Goal: Transaction & Acquisition: Book appointment/travel/reservation

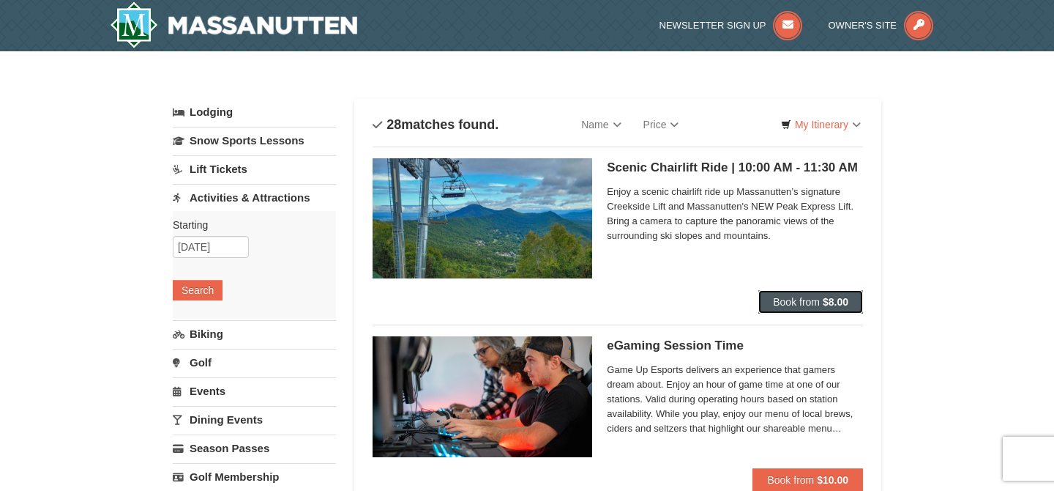
click at [789, 303] on span "Book from" at bounding box center [796, 302] width 47 height 12
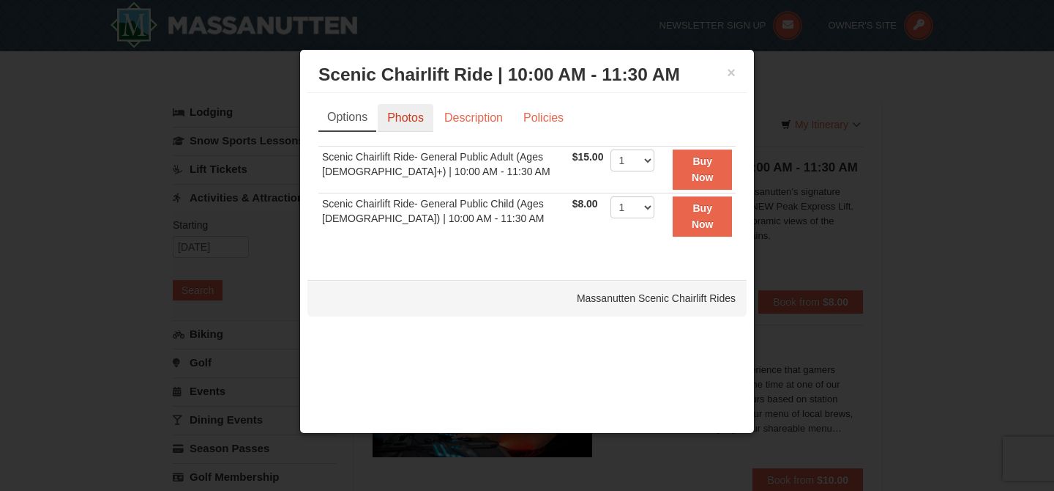
click at [411, 116] on link "Photos" at bounding box center [406, 118] width 56 height 28
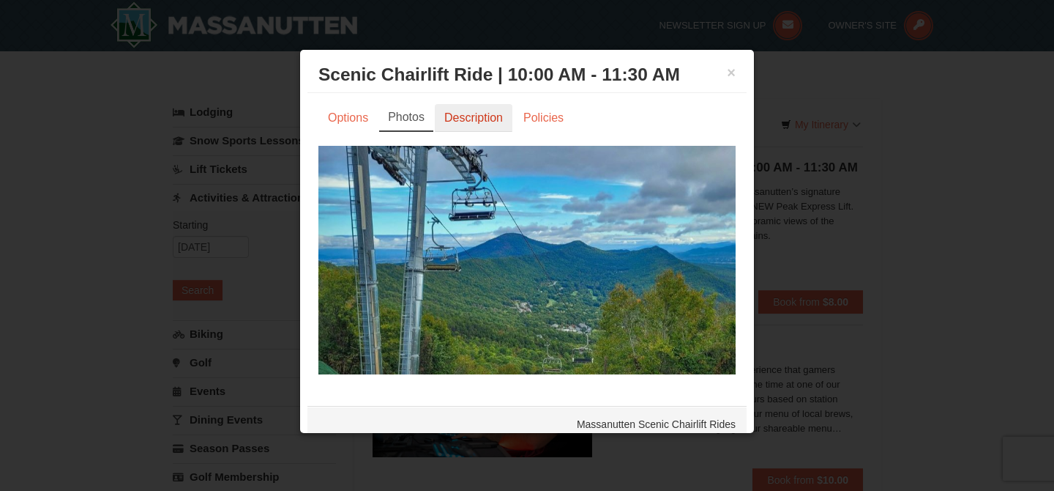
click at [492, 118] on link "Description" at bounding box center [474, 118] width 78 height 28
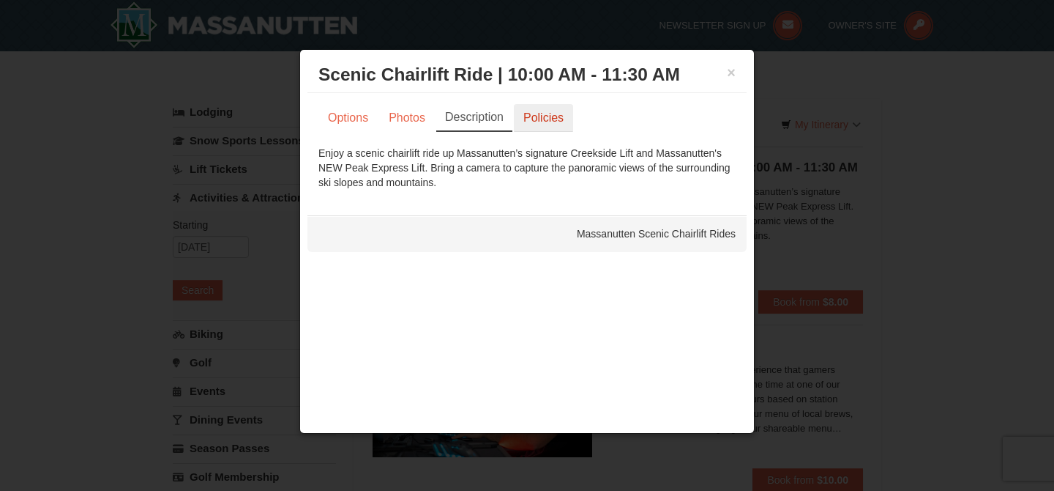
click at [537, 121] on link "Policies" at bounding box center [543, 118] width 59 height 28
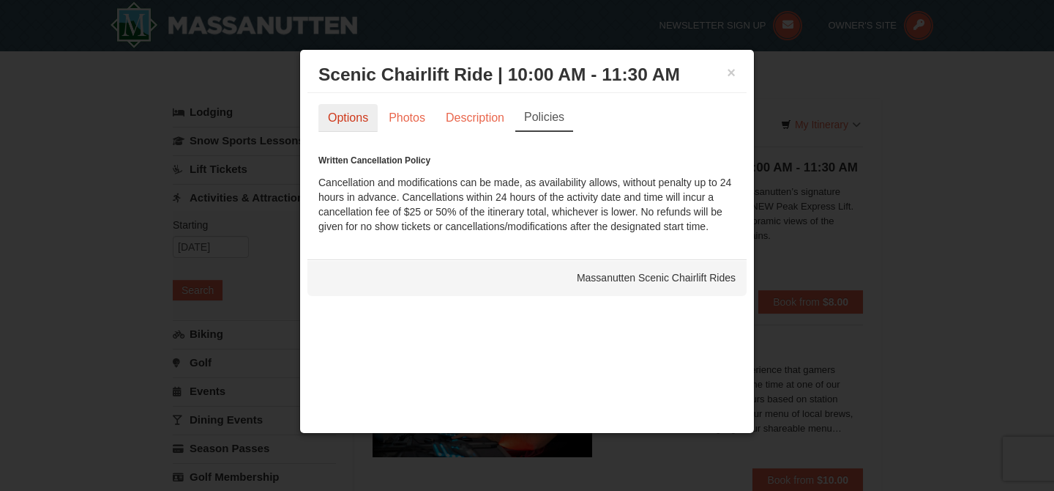
click at [332, 116] on link "Options" at bounding box center [348, 118] width 59 height 28
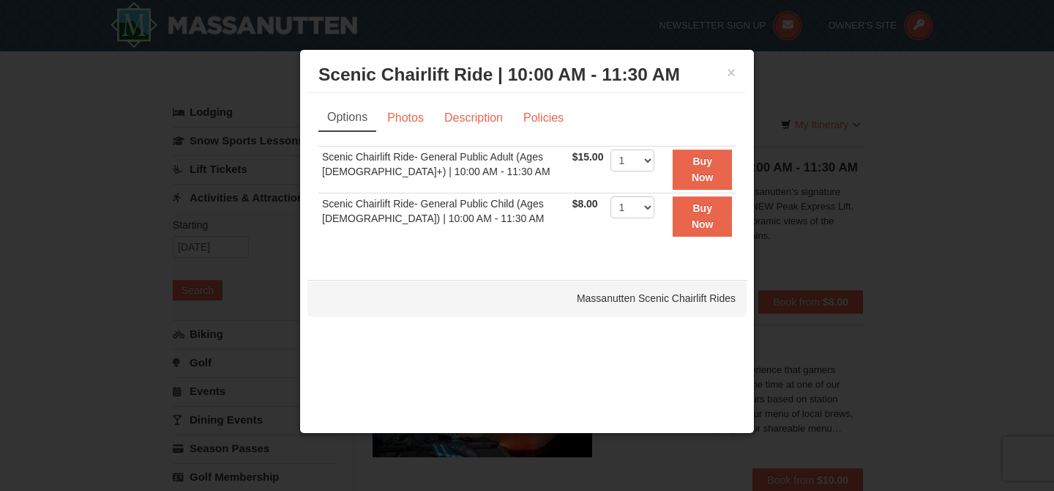
click at [509, 176] on td "Scenic Chairlift Ride- General Public Adult (Ages 13+) | 10:00 AM - 11:30 AM" at bounding box center [444, 169] width 250 height 47
click at [526, 174] on td "Scenic Chairlift Ride- General Public Adult (Ages 13+) | 10:00 AM - 11:30 AM" at bounding box center [444, 169] width 250 height 47
click at [500, 175] on td "Scenic Chairlift Ride- General Public Adult (Ages 13+) | 10:00 AM - 11:30 AM" at bounding box center [444, 169] width 250 height 47
click at [630, 154] on select "1 2 3 4 5 6 7 8 9 10 11 12 13 14 15 16 17 18 19 20 21 22" at bounding box center [633, 160] width 44 height 22
select select "2"
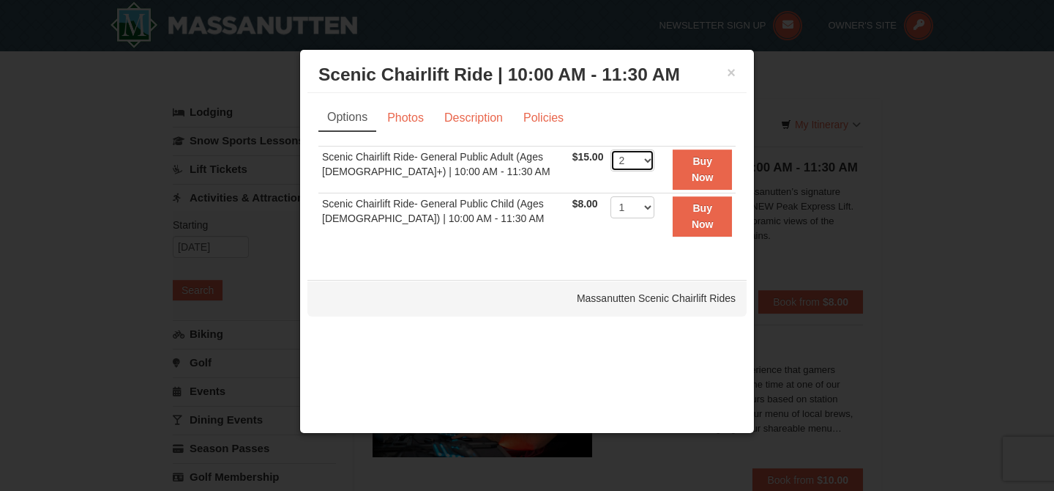
click at [611, 149] on select "1 2 3 4 5 6 7 8 9 10 11 12 13 14 15 16 17 18 19 20 21 22" at bounding box center [633, 160] width 44 height 22
click at [552, 168] on td "Scenic Chairlift Ride- General Public Adult (Ages 13+) | 10:00 AM - 11:30 AM" at bounding box center [444, 169] width 250 height 47
click at [457, 108] on link "Description" at bounding box center [474, 118] width 78 height 28
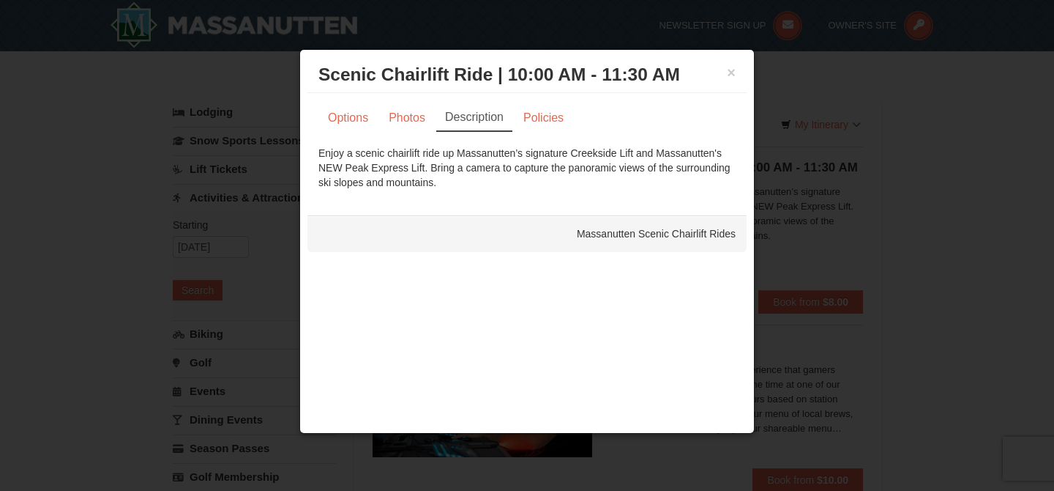
click at [726, 78] on h3 "Scenic Chairlift Ride | 10:00 AM - 11:30 AM Massanutten Scenic Chairlift Rides" at bounding box center [527, 75] width 417 height 22
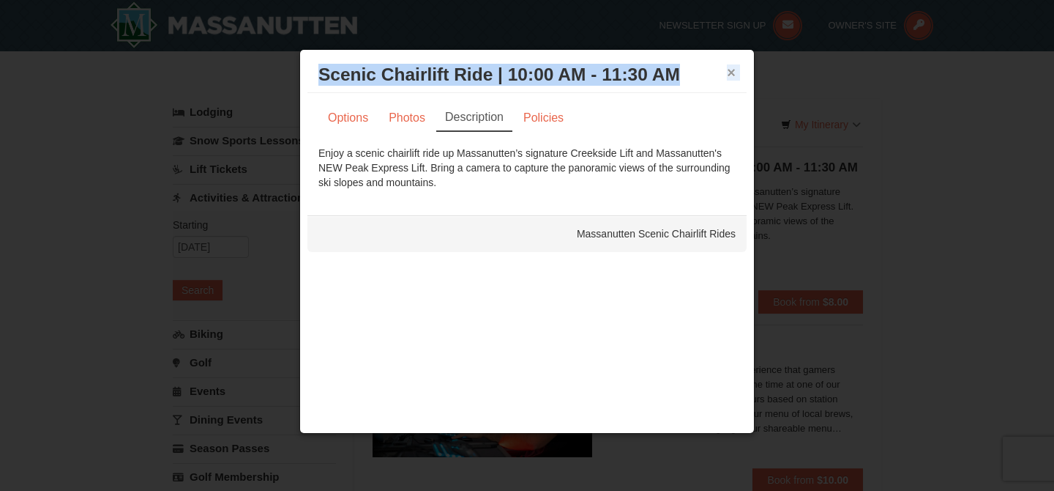
click at [726, 75] on div "× Scenic Chairlift Ride | 10:00 AM - 11:30 AM Massanutten Scenic Chairlift Rides" at bounding box center [527, 75] width 439 height 36
click at [727, 72] on button "×" at bounding box center [731, 72] width 9 height 15
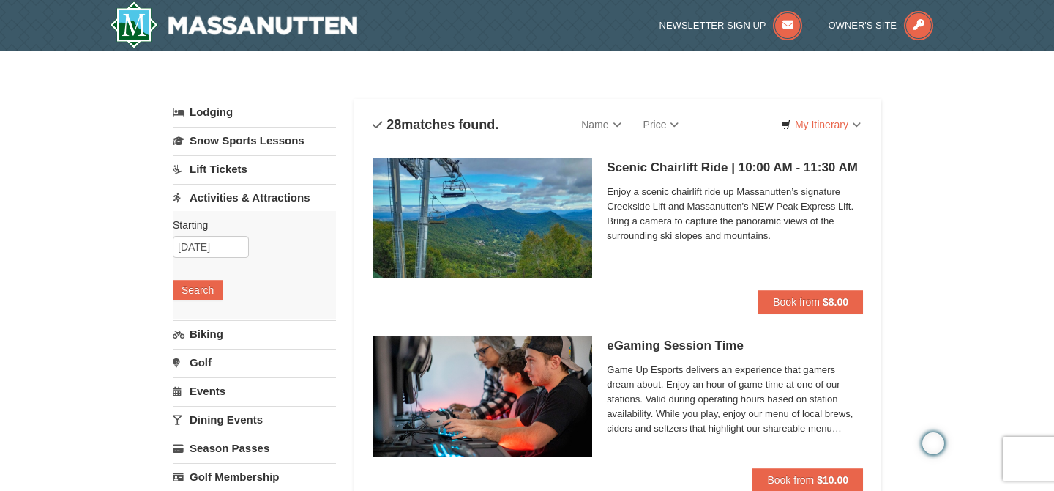
click at [203, 198] on link "Activities & Attractions" at bounding box center [254, 197] width 163 height 27
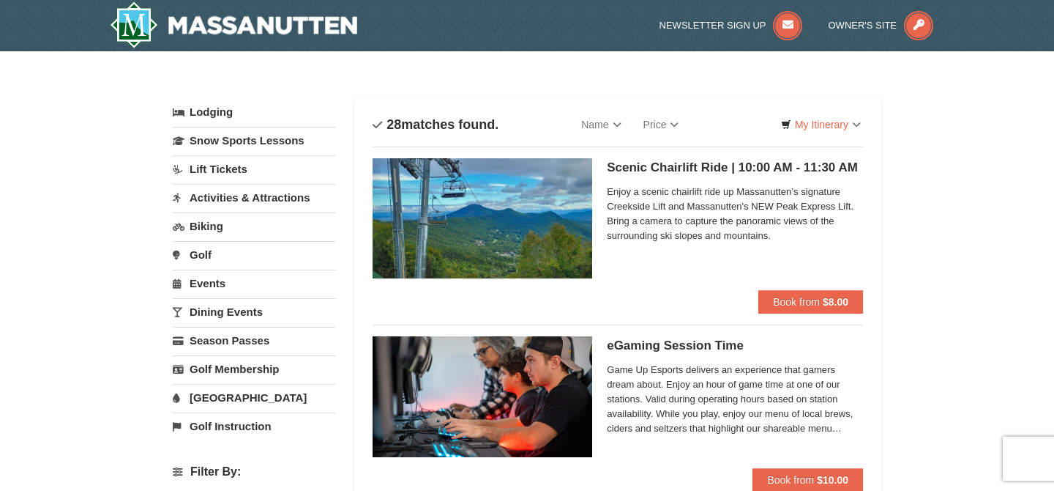
click at [206, 198] on link "Activities & Attractions" at bounding box center [254, 197] width 163 height 27
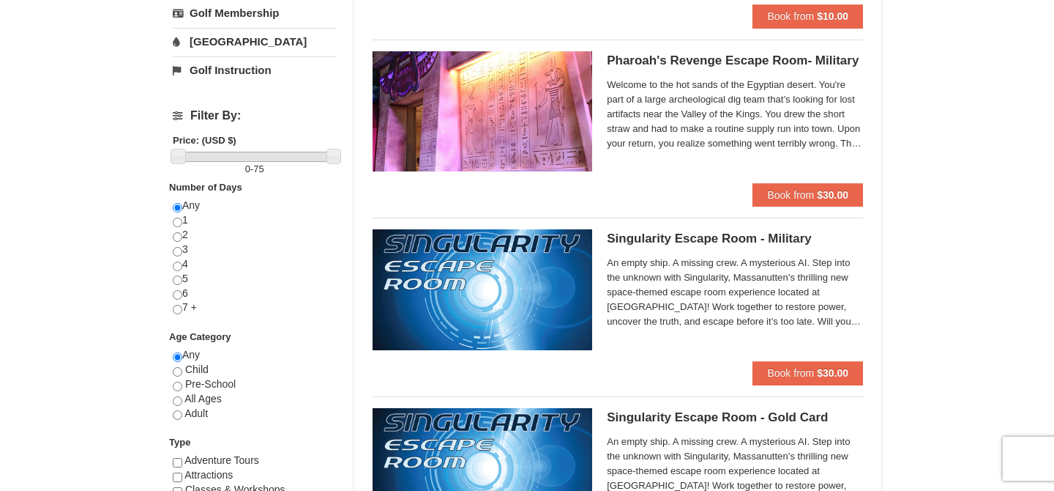
scroll to position [458, 0]
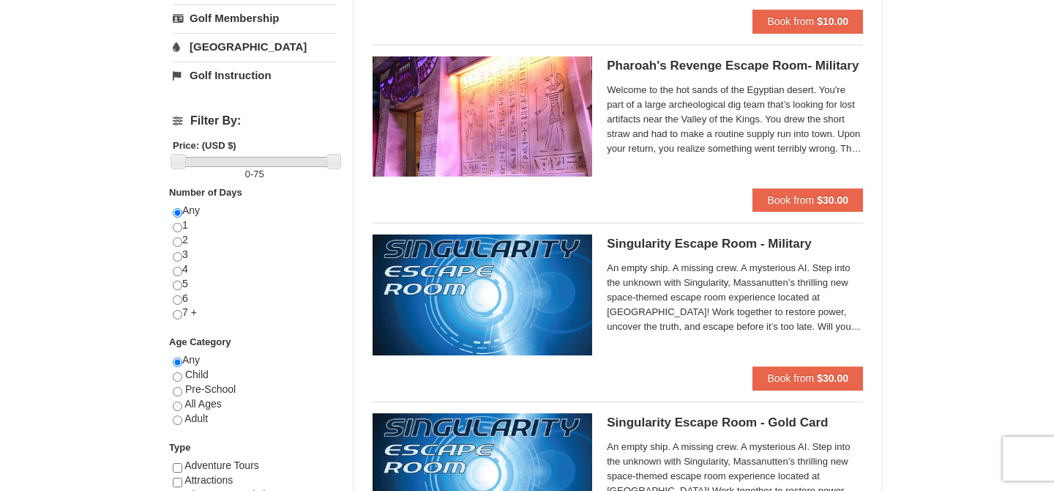
click at [745, 63] on h5 "Pharoah's Revenge Escape Room- Military Massanutten Escape Rooms & Virtual Real…" at bounding box center [735, 66] width 256 height 15
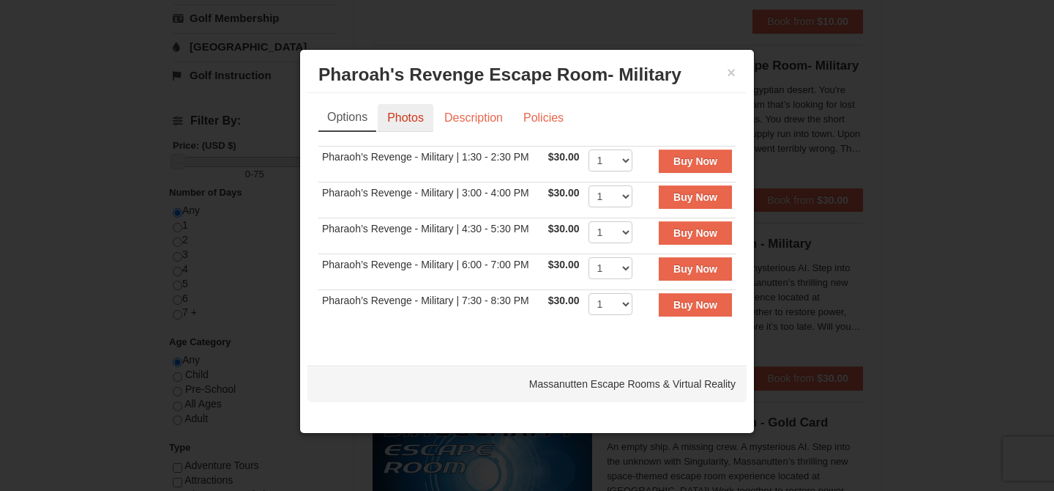
click at [403, 114] on link "Photos" at bounding box center [406, 118] width 56 height 28
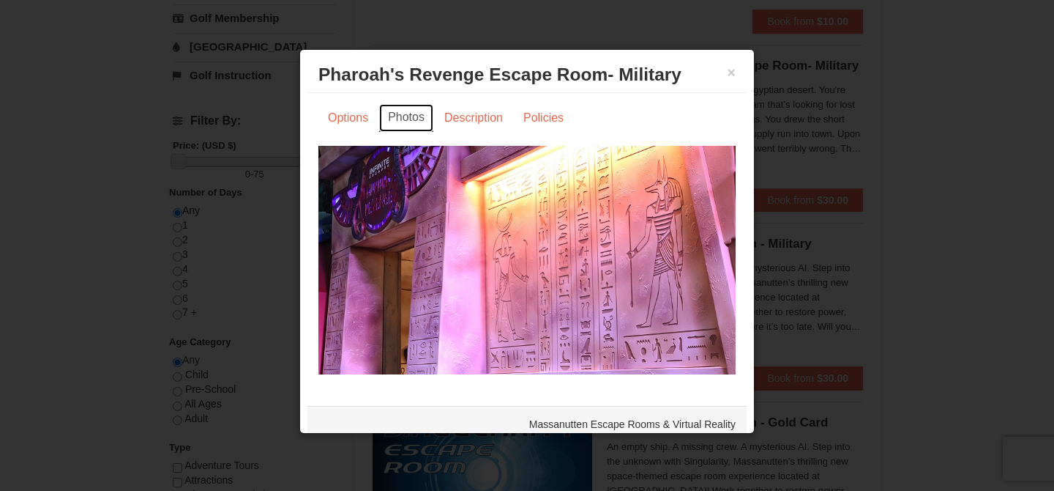
scroll to position [9, 0]
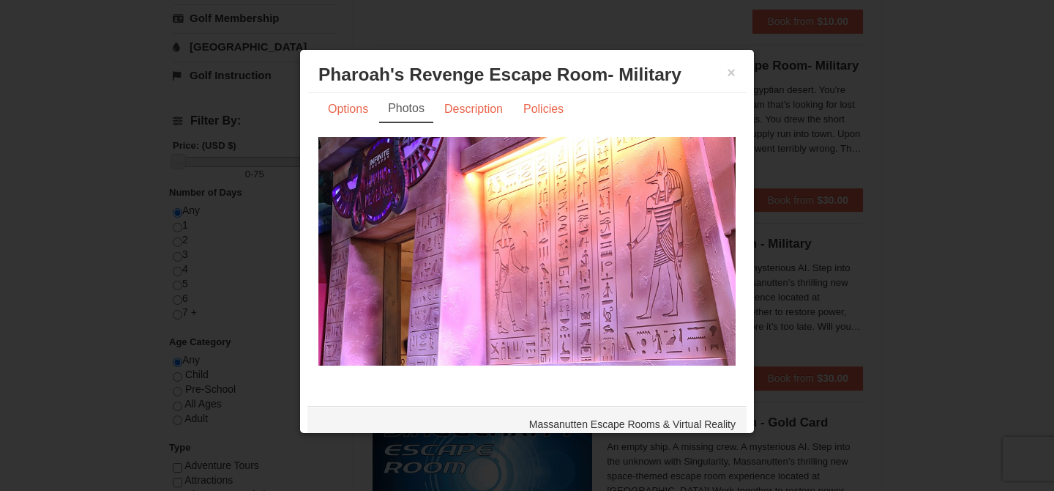
click at [737, 67] on div "× Pharoah's Revenge Escape Room- Military Massanutten Escape Rooms & Virtual Re…" at bounding box center [527, 75] width 439 height 36
click at [729, 75] on button "×" at bounding box center [731, 72] width 9 height 15
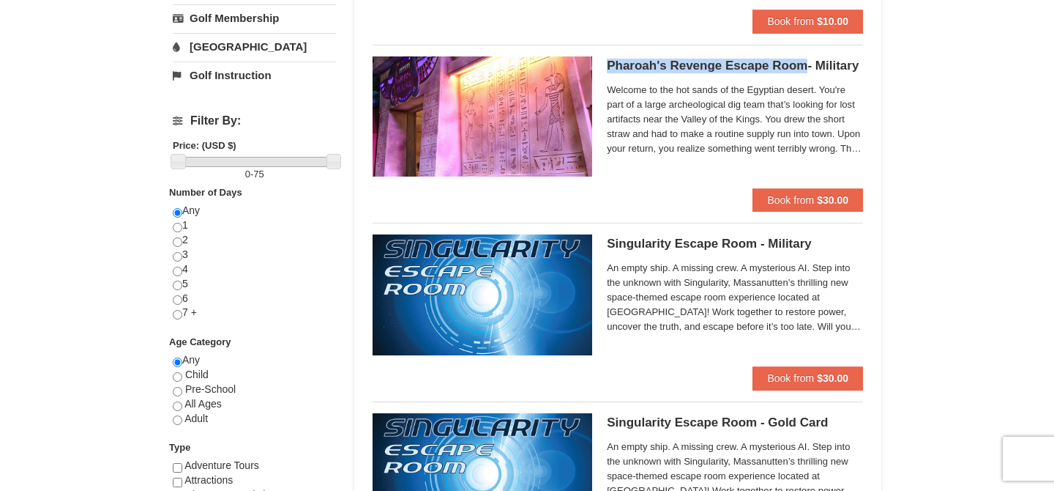
drag, startPoint x: 609, startPoint y: 67, endPoint x: 805, endPoint y: 66, distance: 195.5
click at [805, 66] on h5 "Pharoah's Revenge Escape Room- Military Massanutten Escape Rooms & Virtual Real…" at bounding box center [735, 66] width 256 height 15
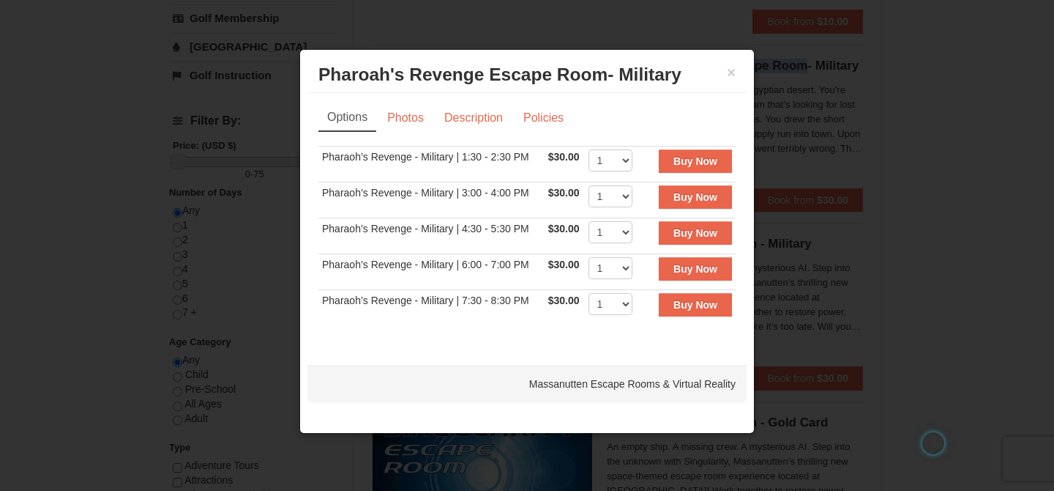
scroll to position [0, 0]
click at [730, 72] on button "×" at bounding box center [731, 72] width 9 height 15
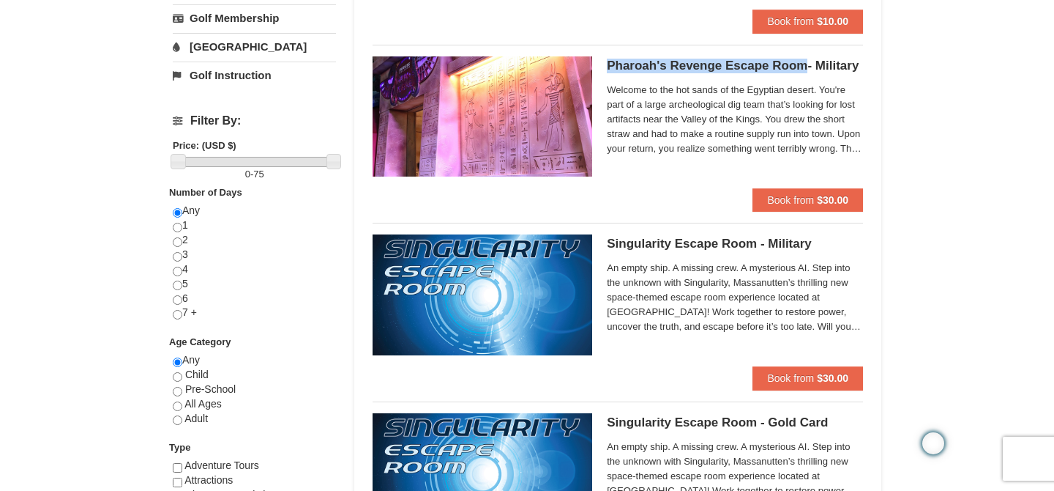
copy h5 "Pharoah's Revenge Escape Room"
click at [772, 119] on span "Welcome to the hot sands of the Egyptian desert. You're part of a large archeol…" at bounding box center [735, 119] width 256 height 73
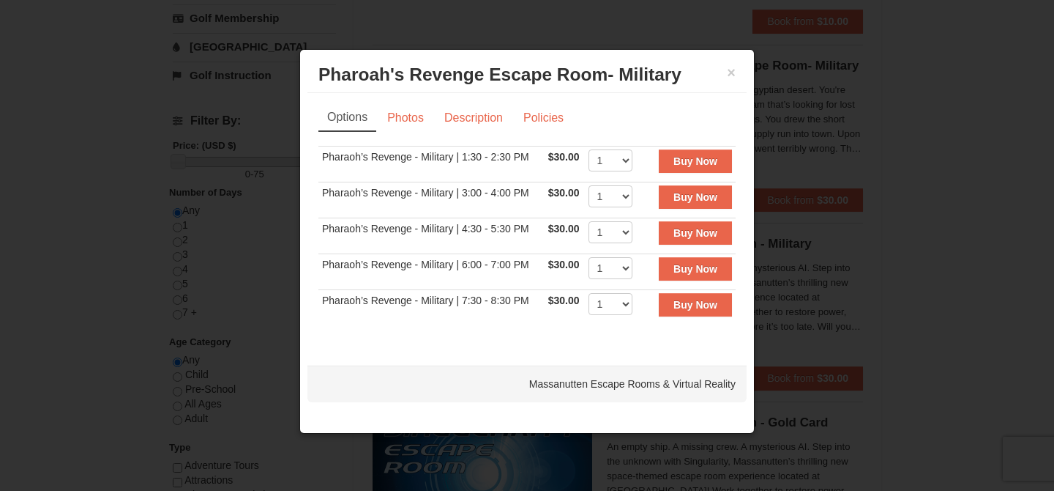
click at [918, 121] on div at bounding box center [527, 245] width 1054 height 491
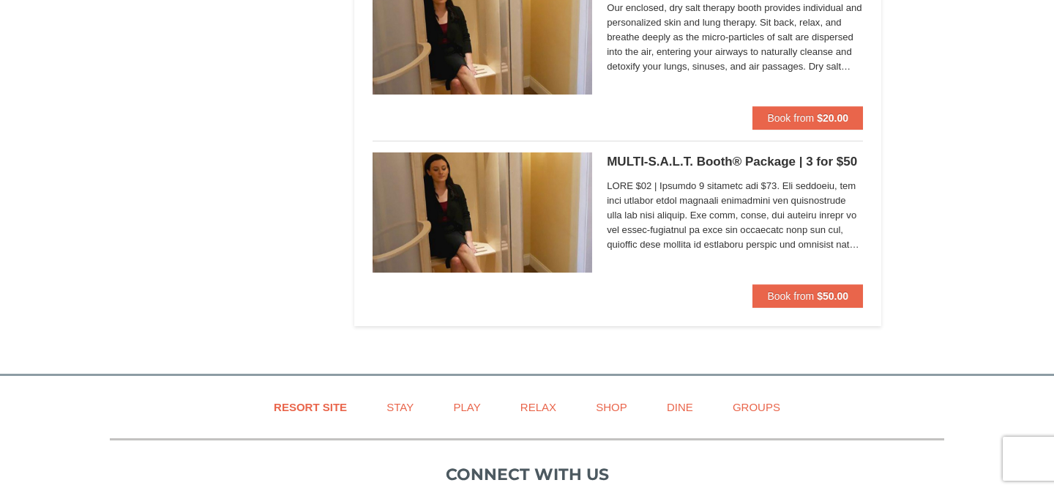
scroll to position [4731, 0]
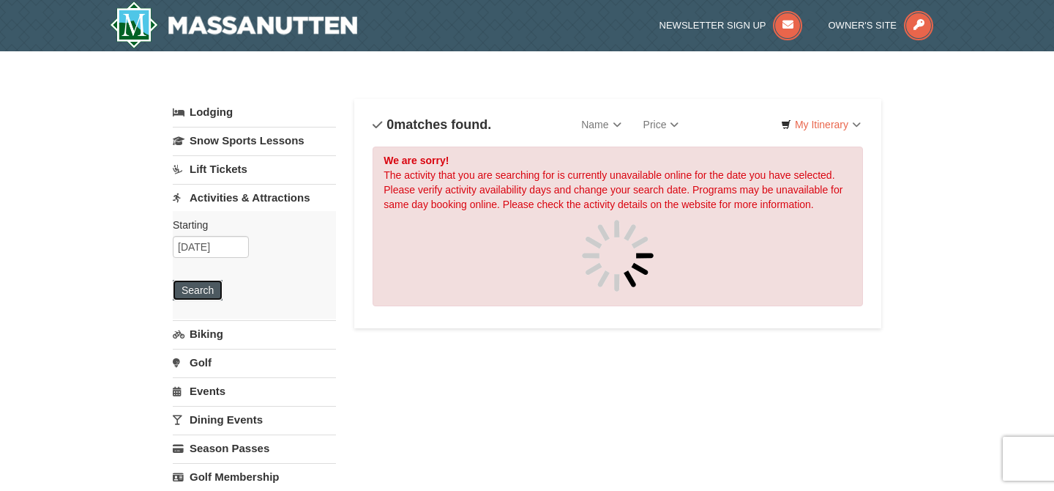
click at [203, 293] on button "Search" at bounding box center [198, 290] width 50 height 21
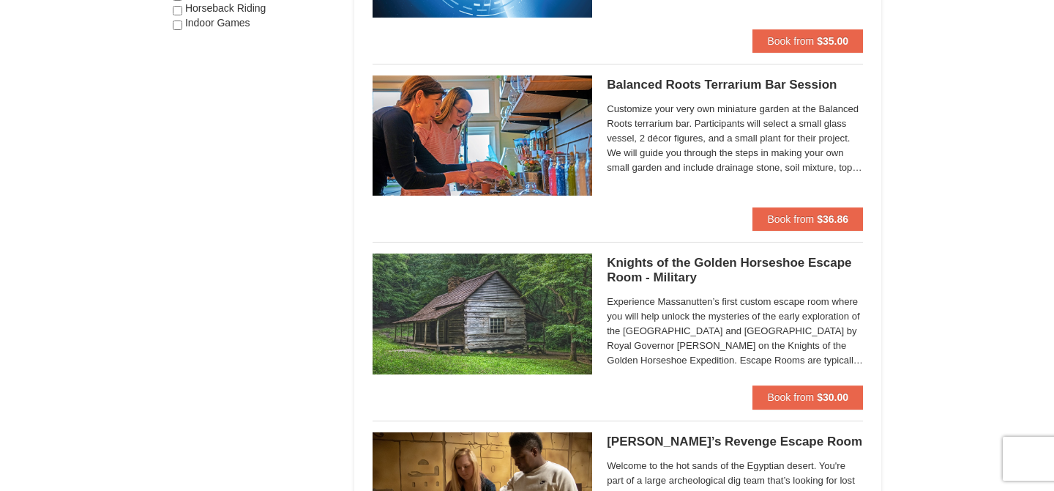
scroll to position [1009, 0]
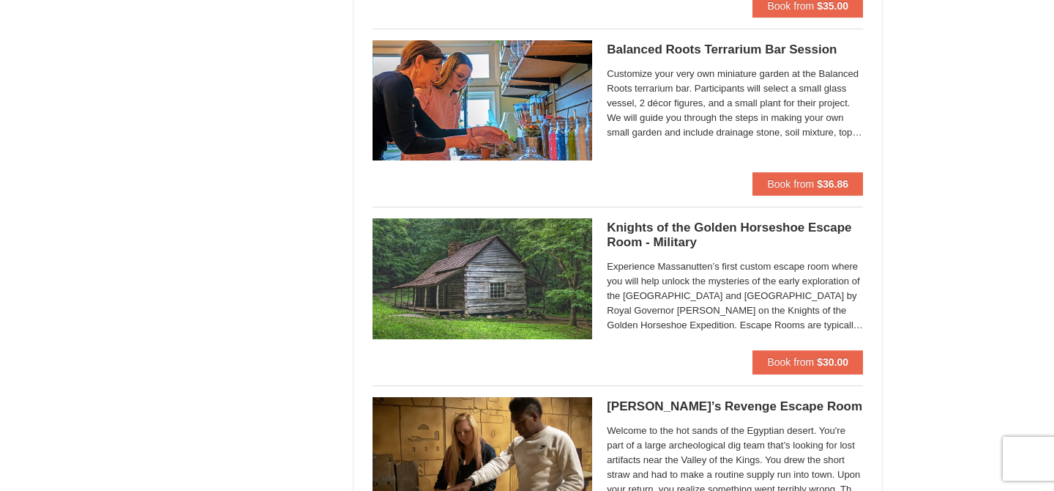
click at [694, 48] on h5 "Balanced Roots Terrarium Bar Session Massanutten Select Classes" at bounding box center [735, 49] width 256 height 15
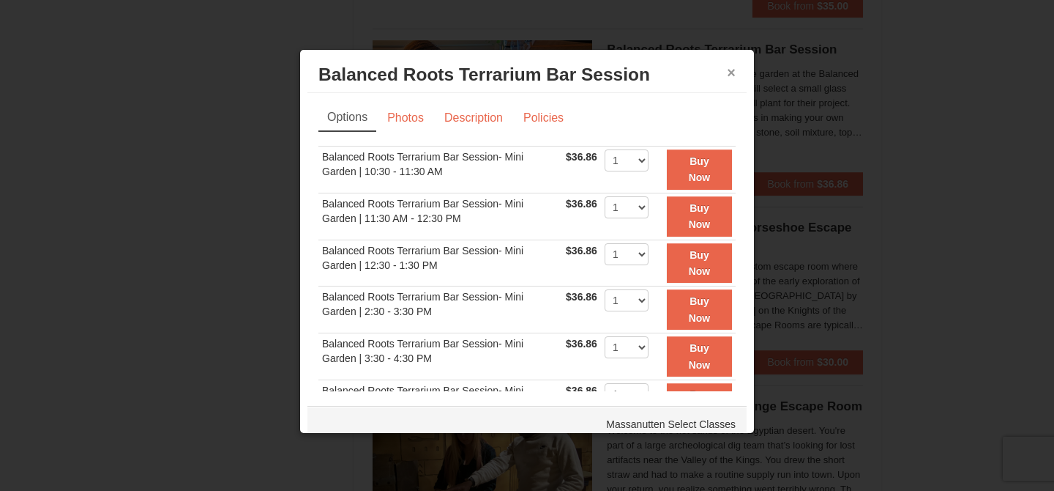
click at [732, 73] on button "×" at bounding box center [731, 72] width 9 height 15
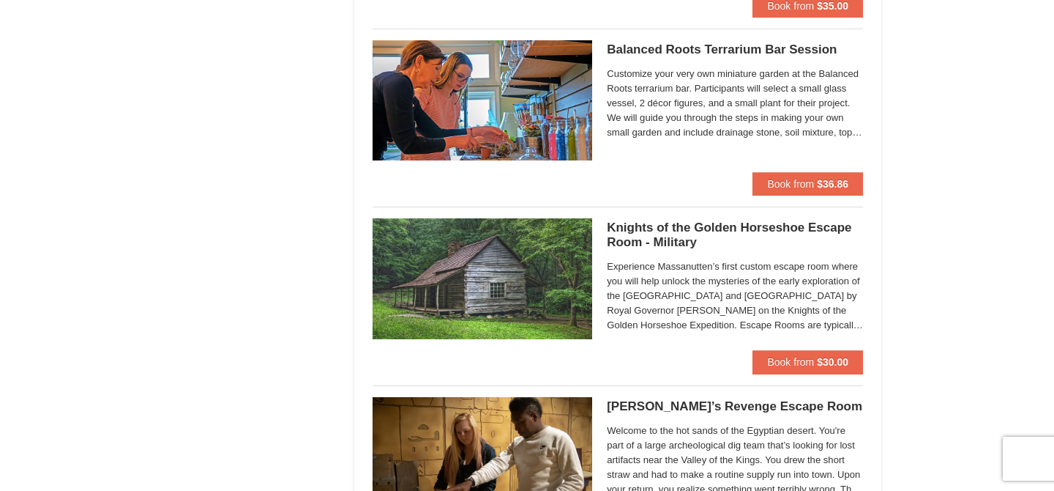
click at [664, 50] on h5 "Balanced Roots Terrarium Bar Session Massanutten Select Classes" at bounding box center [735, 49] width 256 height 15
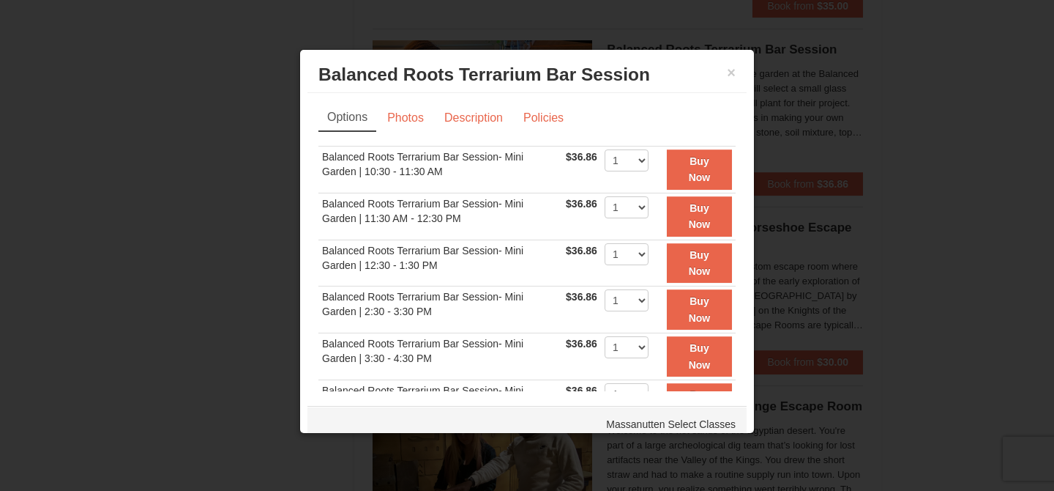
click at [664, 104] on div "Options Photos Description Policies Sorry, no matches found. Please remove some…" at bounding box center [527, 272] width 417 height 337
click at [423, 120] on link "Photos" at bounding box center [406, 118] width 56 height 28
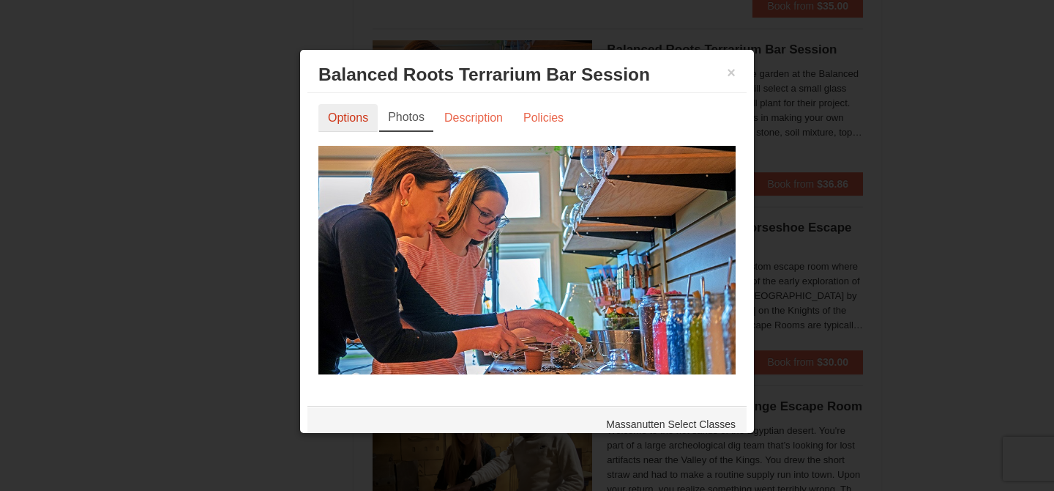
click at [376, 116] on link "Options" at bounding box center [348, 118] width 59 height 28
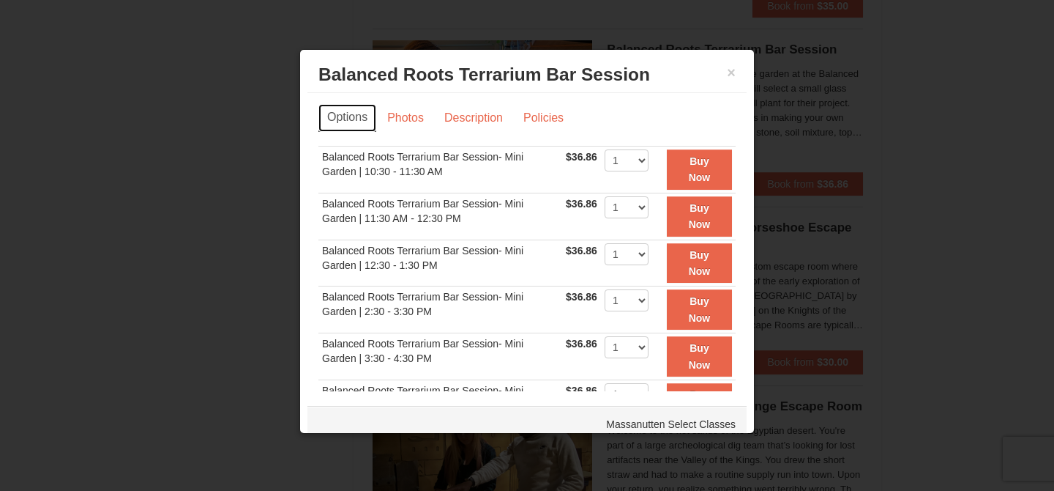
scroll to position [61, 0]
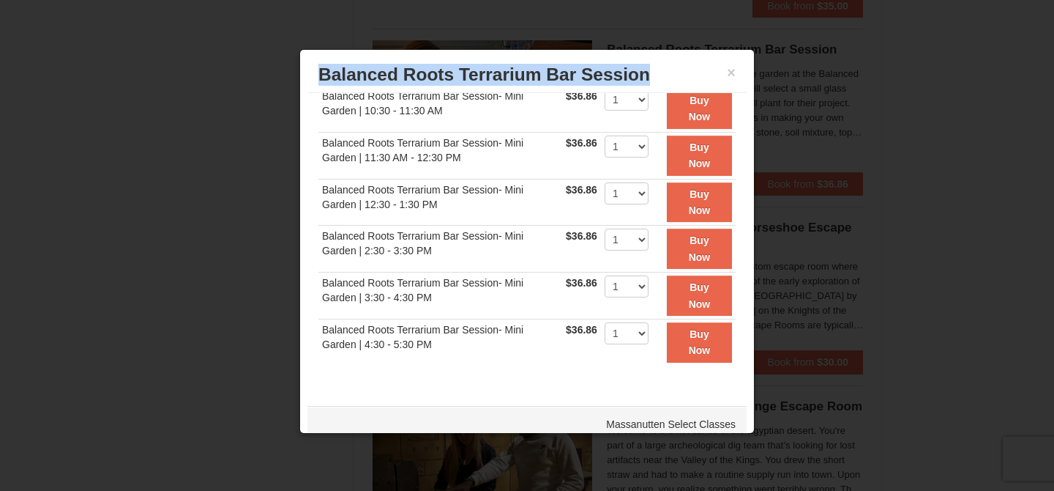
drag, startPoint x: 320, startPoint y: 75, endPoint x: 653, endPoint y: 75, distance: 333.2
click at [653, 75] on h3 "Balanced Roots Terrarium Bar Session Massanutten Select Classes" at bounding box center [527, 75] width 417 height 22
copy h3 "Balanced Roots Terrarium Bar Session"
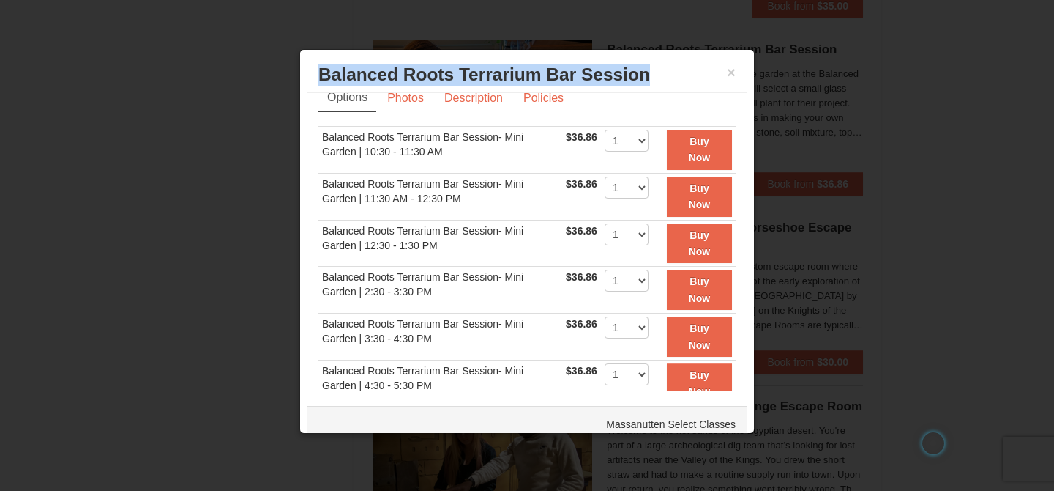
scroll to position [21, 0]
click at [704, 157] on strong "Buy Now" at bounding box center [700, 149] width 22 height 28
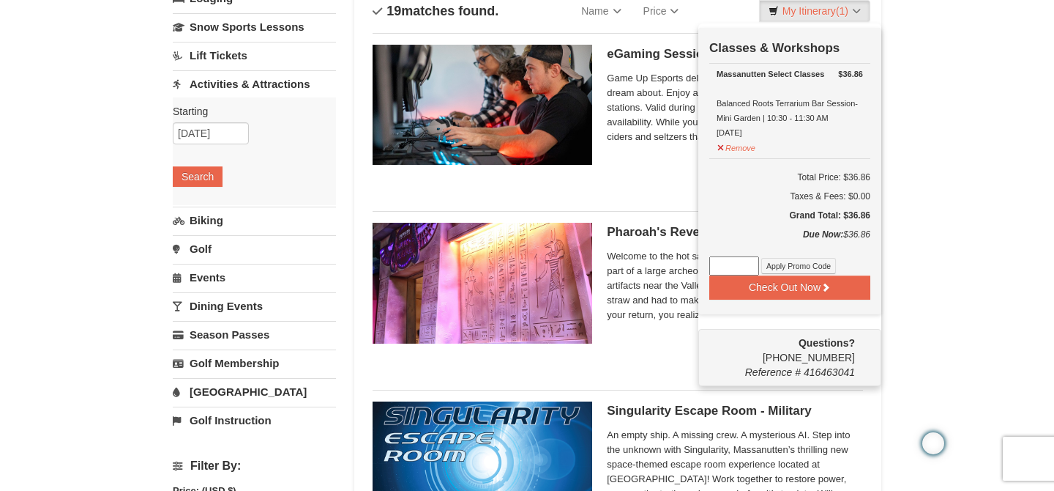
scroll to position [26, 0]
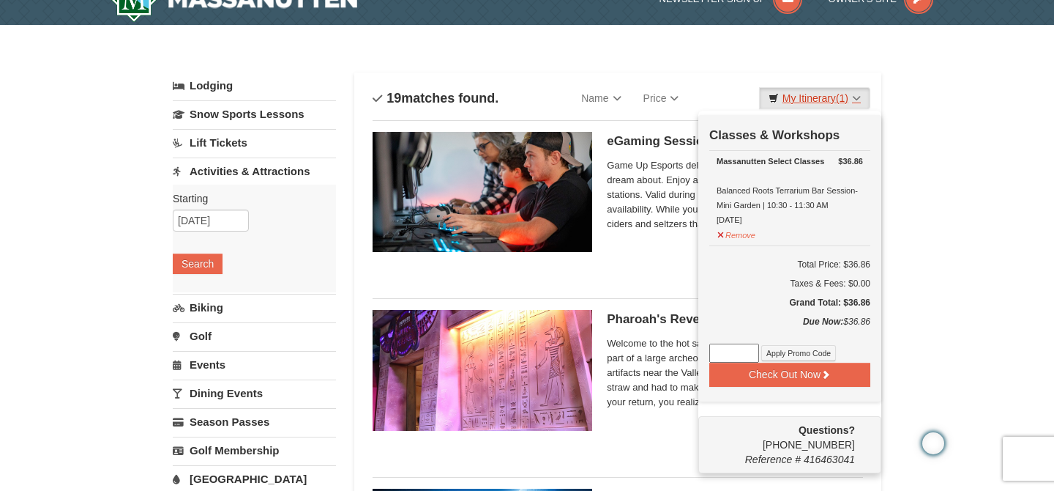
click at [818, 105] on link "My Itinerary (1)" at bounding box center [814, 98] width 111 height 22
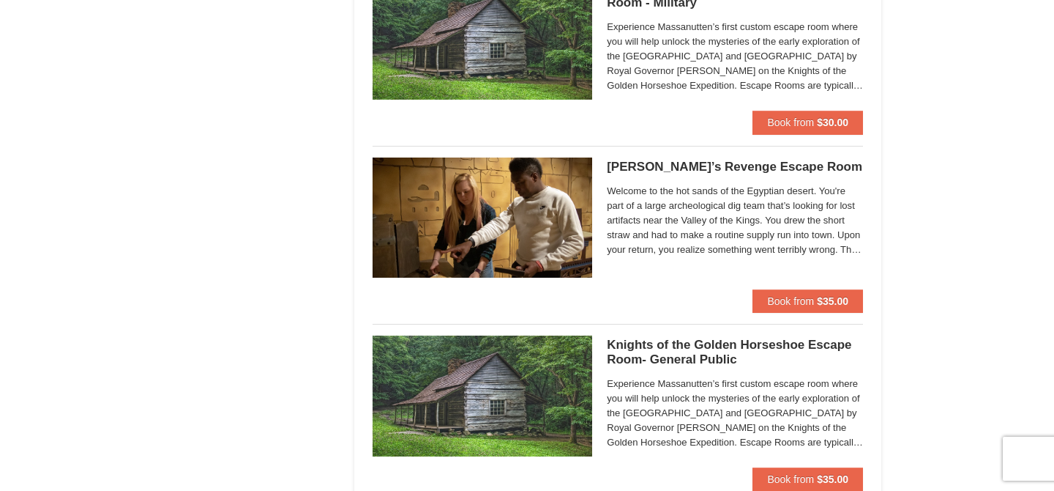
scroll to position [1207, 0]
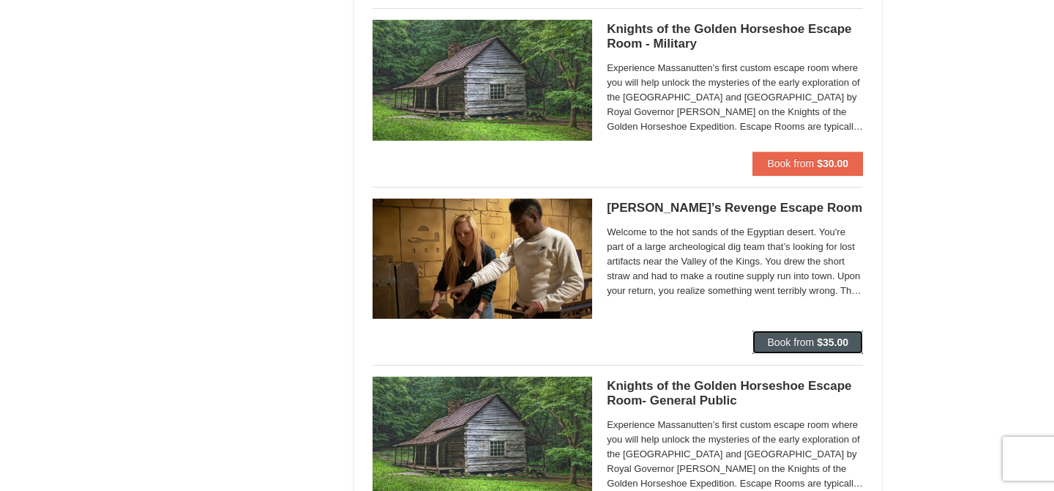
click at [794, 341] on span "Book from" at bounding box center [790, 342] width 47 height 12
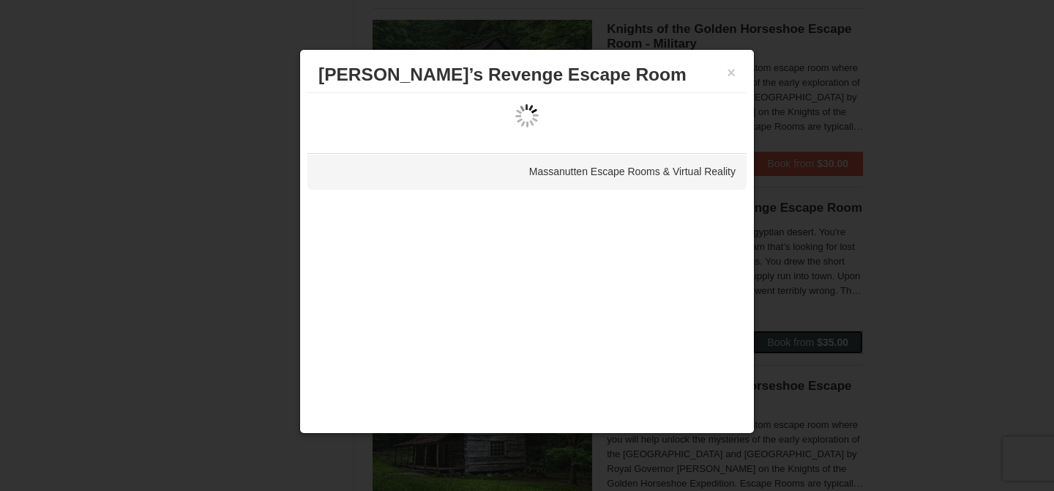
scroll to position [0, 0]
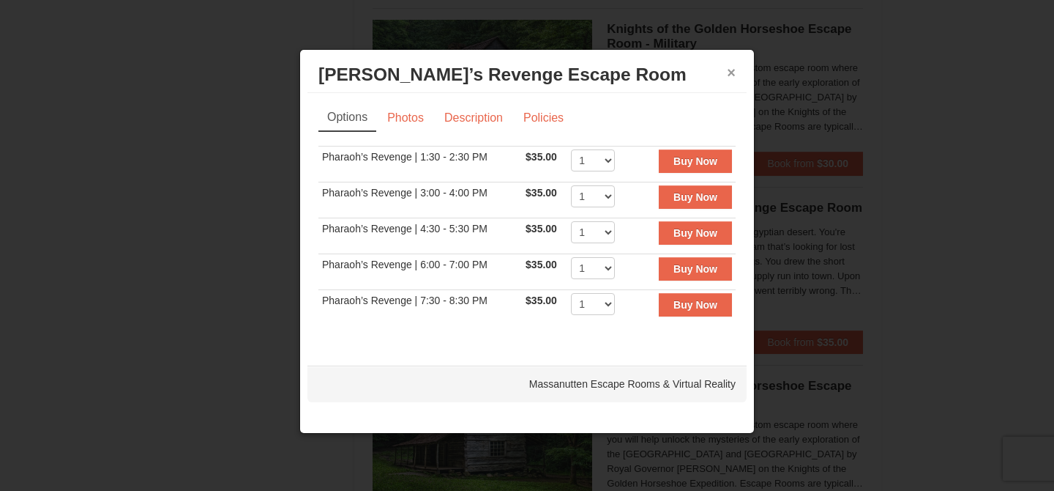
click at [729, 74] on button "×" at bounding box center [731, 72] width 9 height 15
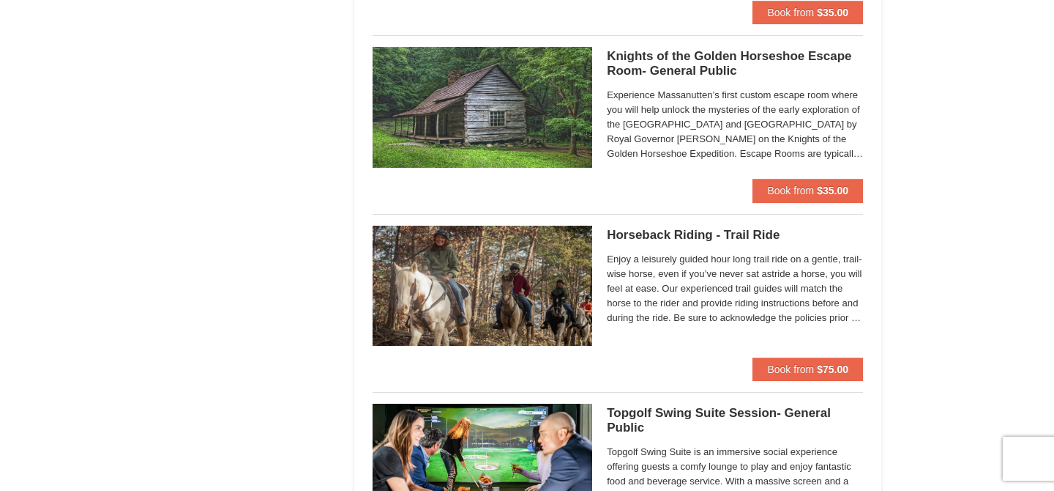
scroll to position [1544, 0]
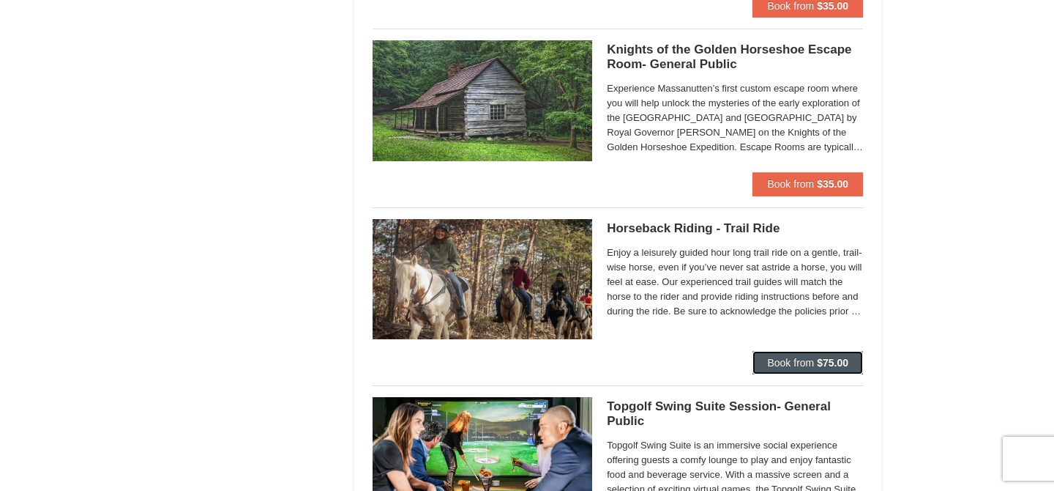
click at [773, 362] on span "Book from" at bounding box center [790, 363] width 47 height 12
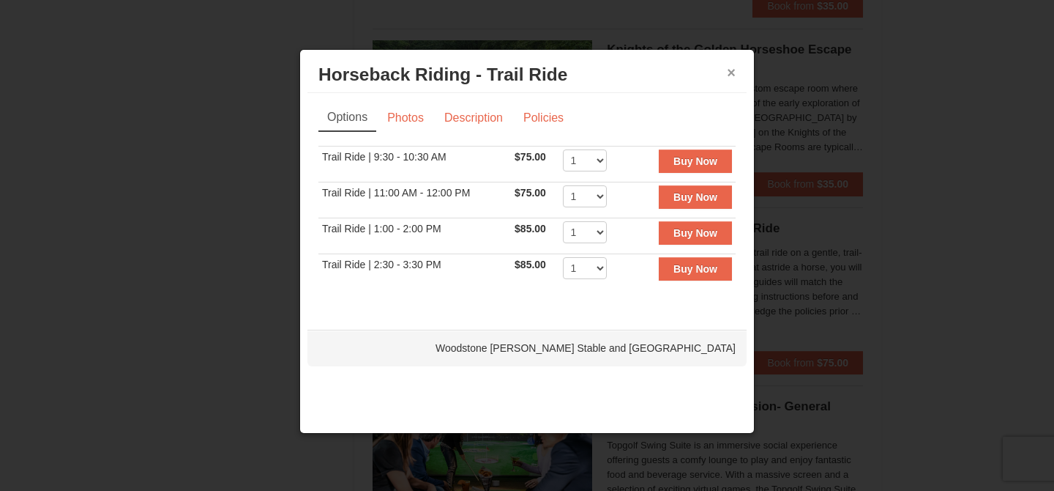
click at [733, 71] on button "×" at bounding box center [731, 72] width 9 height 15
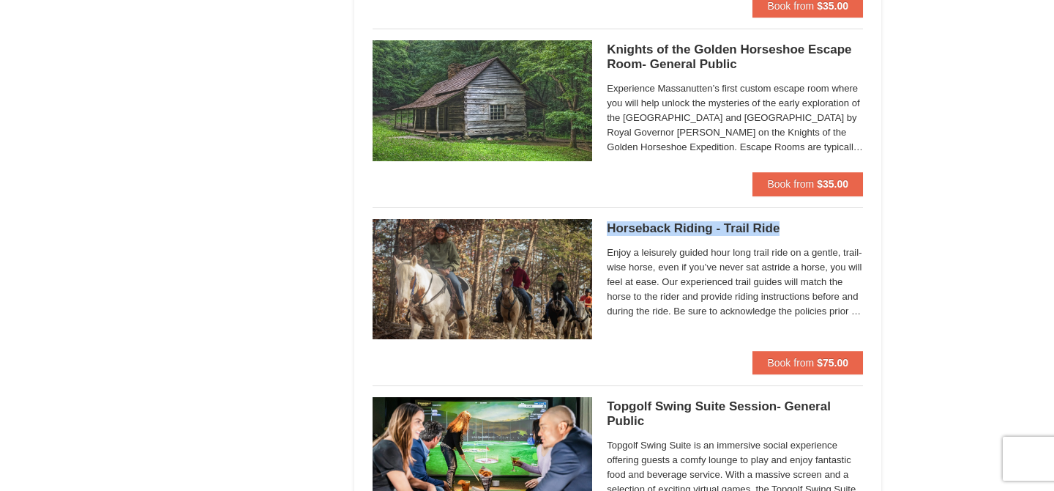
drag, startPoint x: 777, startPoint y: 228, endPoint x: 605, endPoint y: 232, distance: 172.1
click at [605, 232] on div "Horseback Riding - Trail Ride Woodstone Meadows Stable and Petting Farm Enjoy a…" at bounding box center [618, 285] width 491 height 132
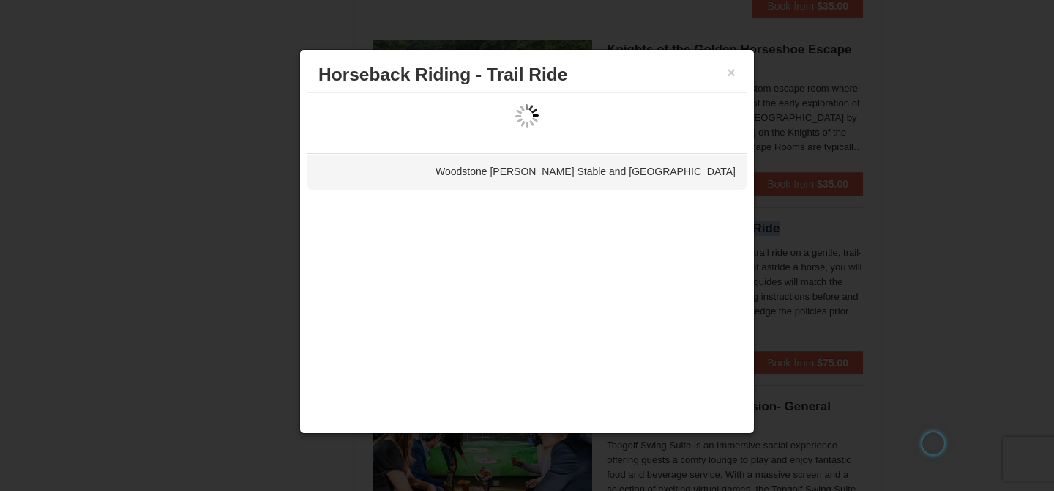
copy h5 "Horseback Riding - Trail Ride"
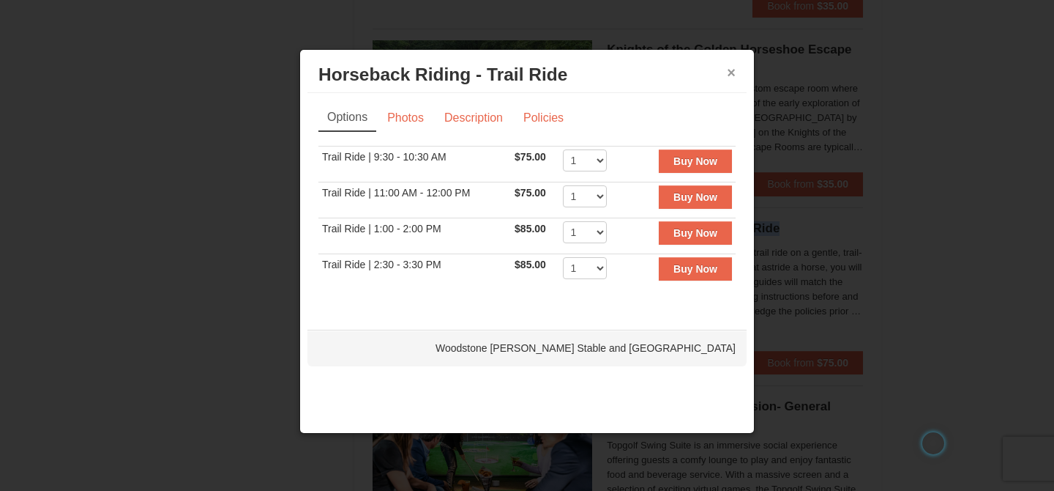
click at [732, 70] on button "×" at bounding box center [731, 72] width 9 height 15
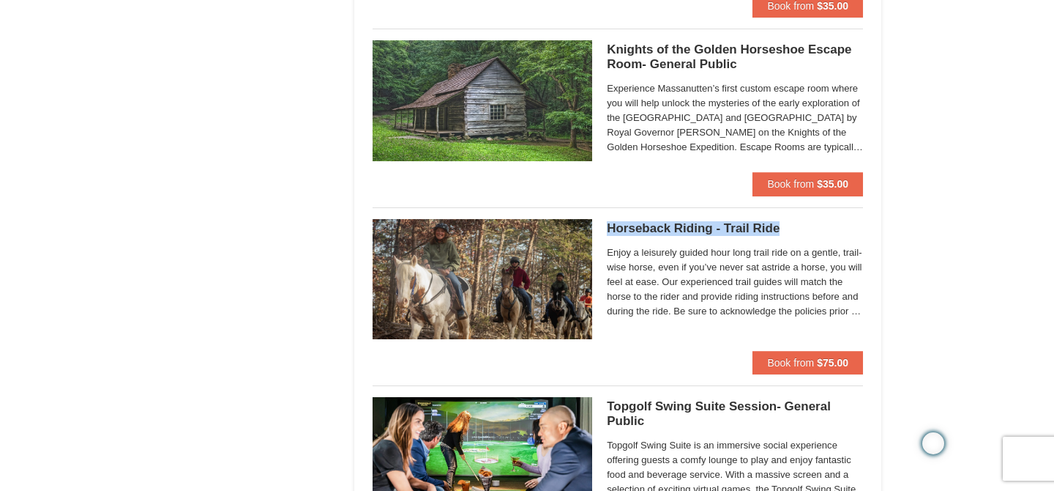
copy h5 "Horseback Riding - Trail Ride"
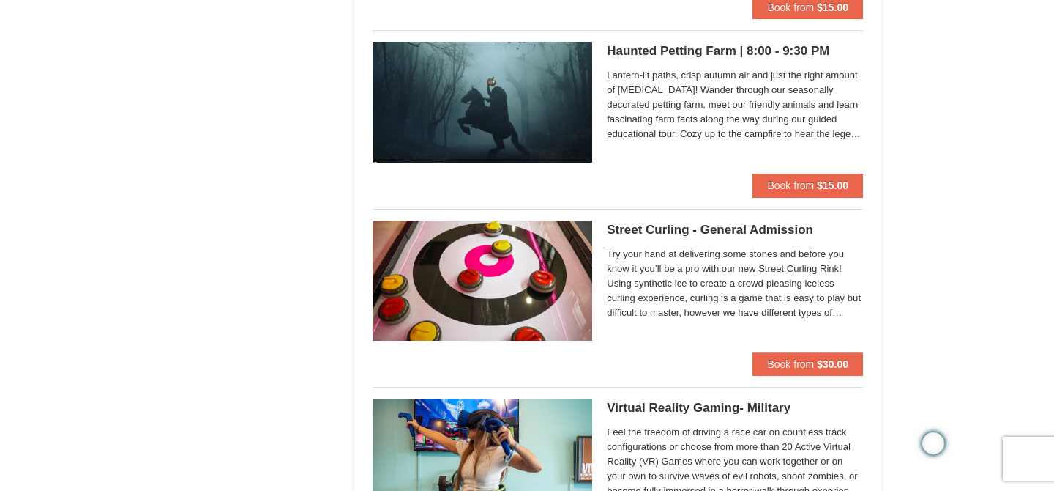
scroll to position [2231, 0]
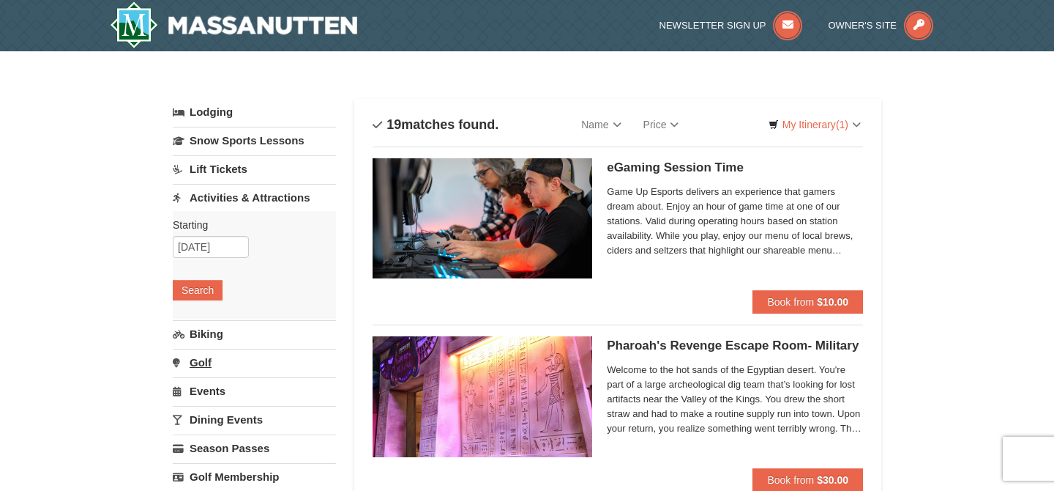
scroll to position [123, 0]
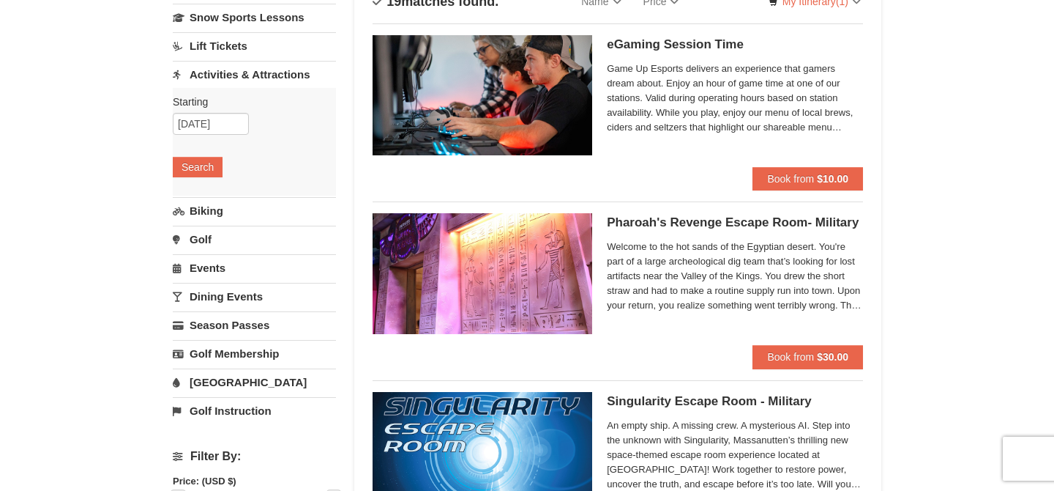
click at [216, 297] on link "Dining Events" at bounding box center [254, 296] width 163 height 27
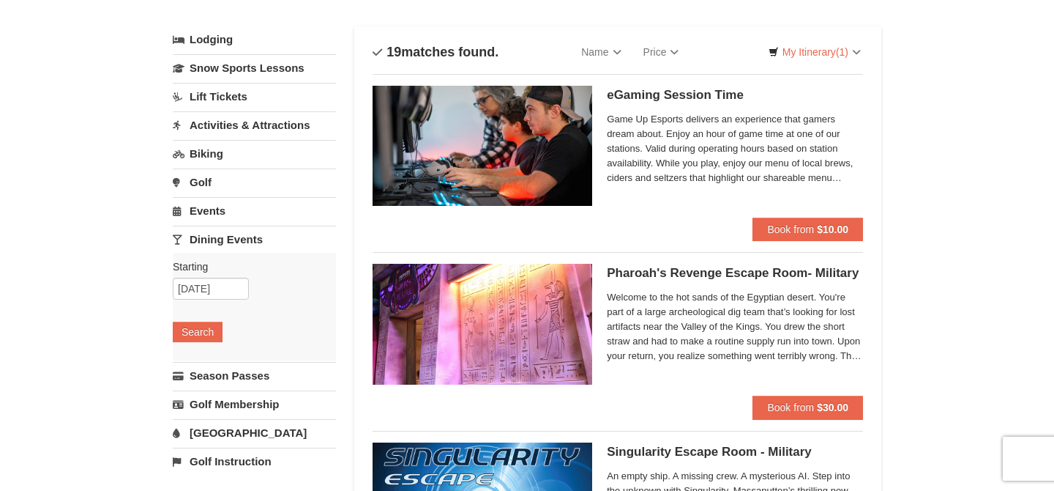
scroll to position [69, 0]
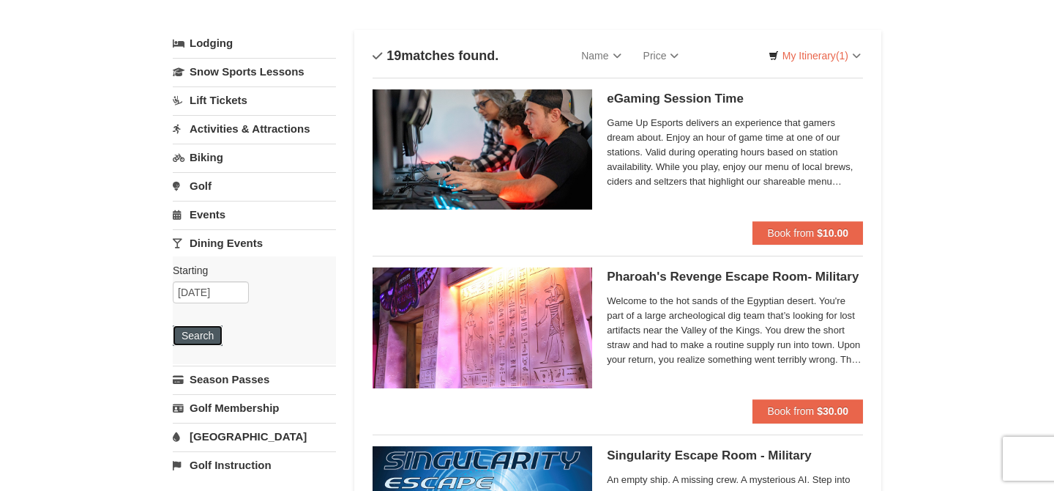
click at [205, 341] on button "Search" at bounding box center [198, 335] width 50 height 21
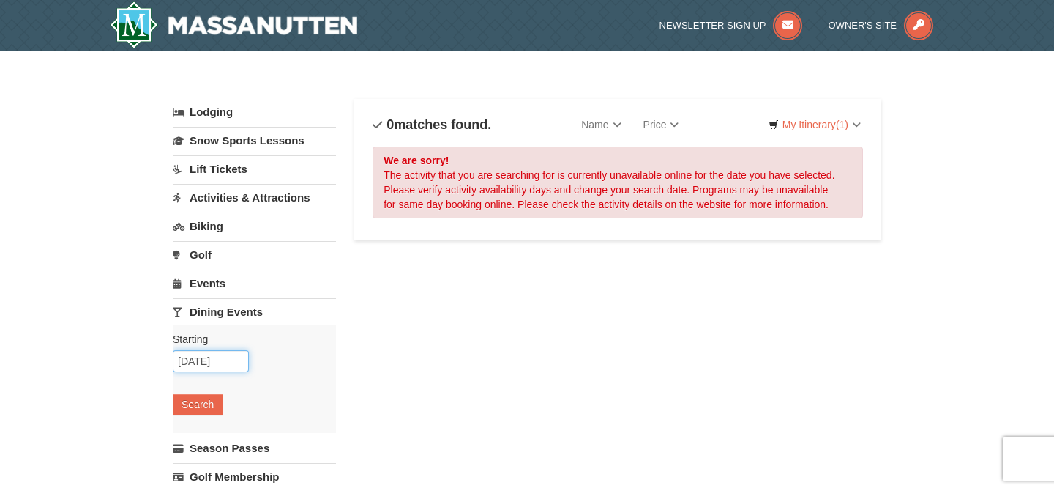
click at [196, 366] on input "[DATE]" at bounding box center [211, 361] width 76 height 22
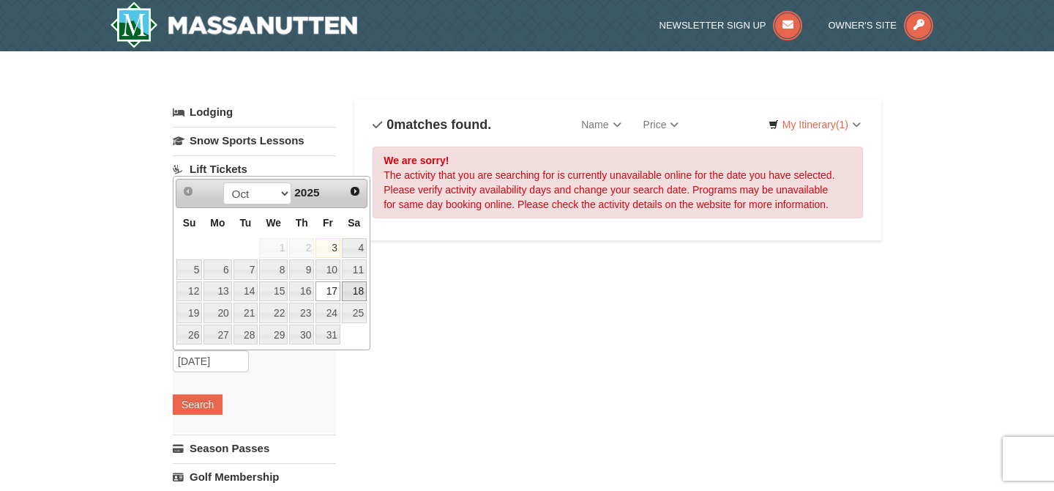
click at [348, 291] on link "18" at bounding box center [354, 291] width 25 height 21
type input "[DATE]"
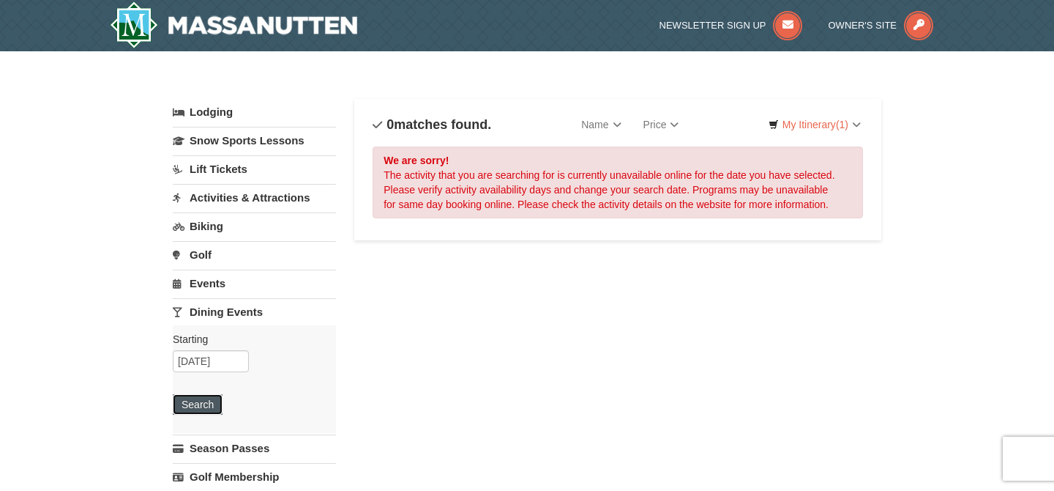
click at [198, 397] on button "Search" at bounding box center [198, 404] width 50 height 21
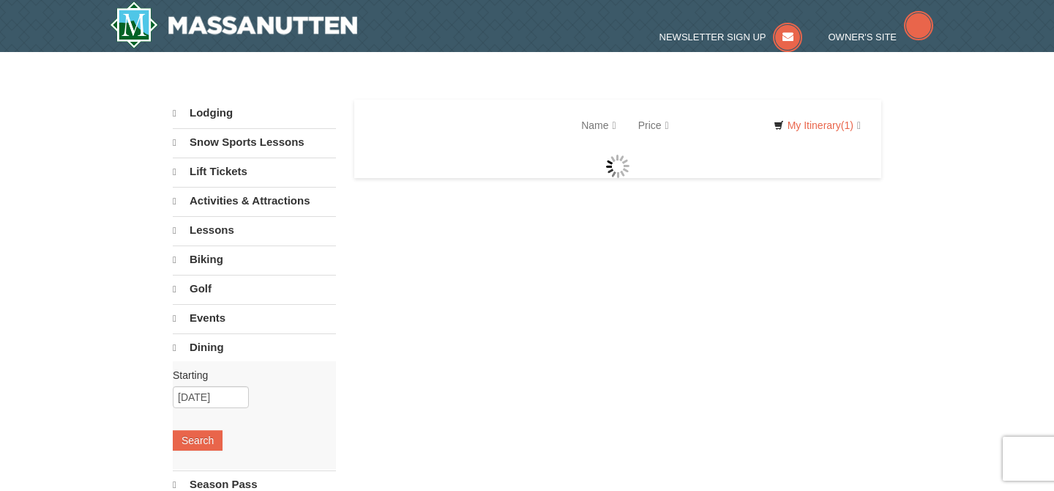
select select "10"
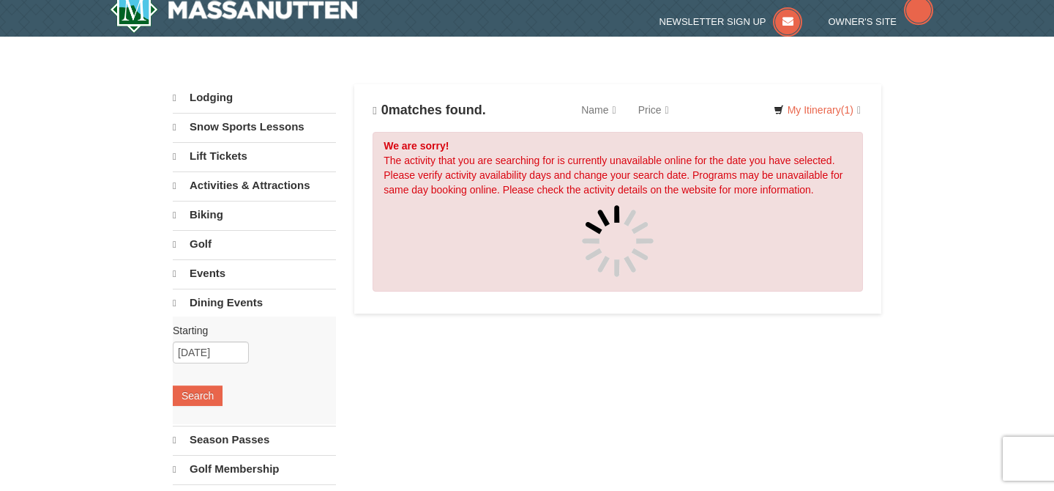
scroll to position [18, 0]
